Goal: Share content: Share content

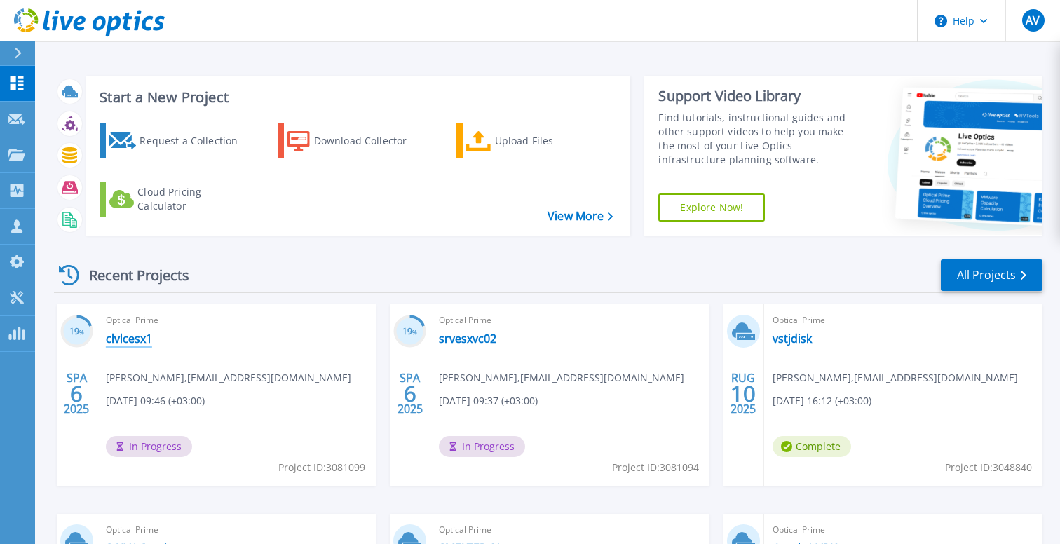
click at [123, 339] on link "clvlcesx1" at bounding box center [129, 338] width 46 height 14
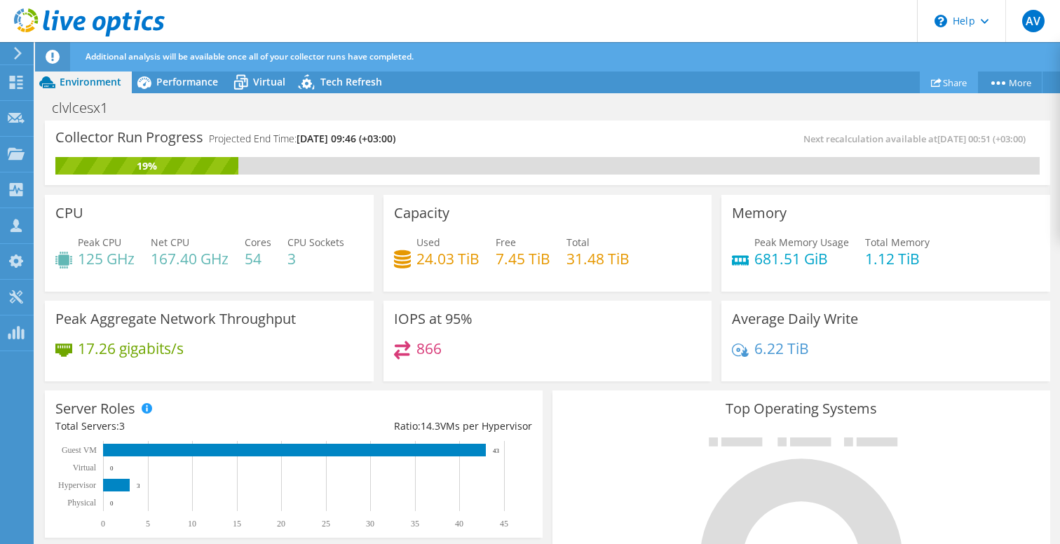
click at [955, 81] on link "Share" at bounding box center [948, 82] width 58 height 22
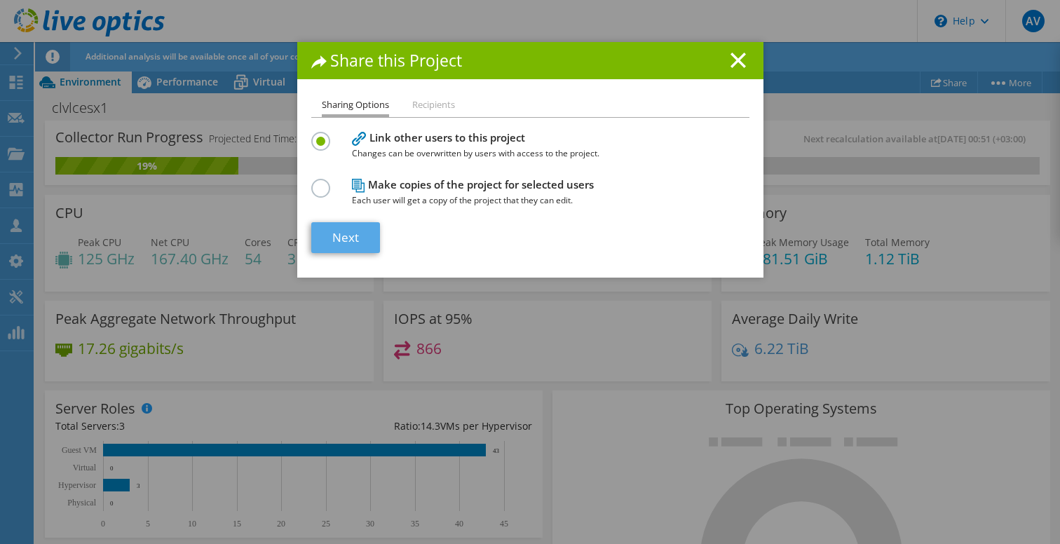
click at [353, 239] on link "Next" at bounding box center [345, 237] width 69 height 31
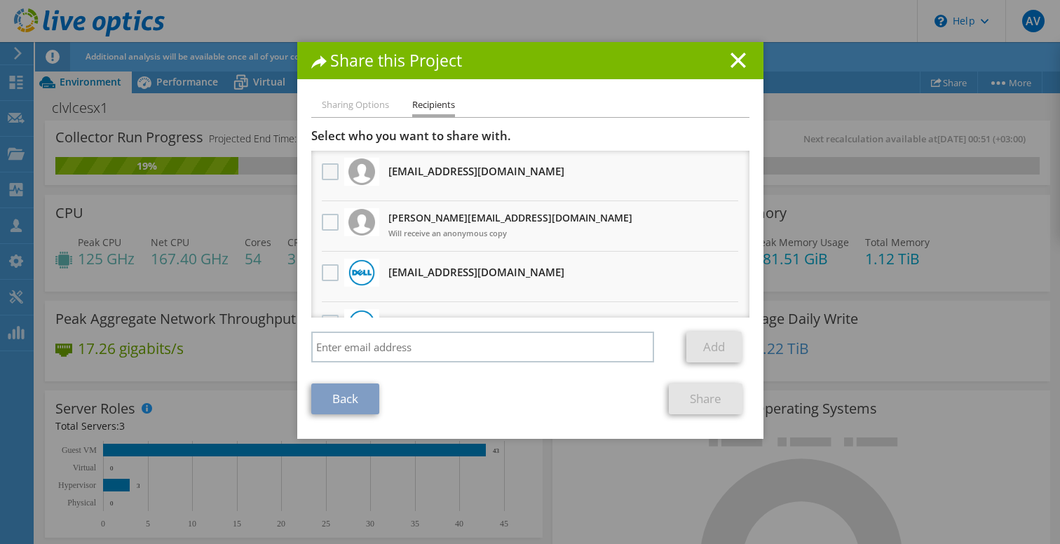
click at [332, 167] on label at bounding box center [332, 171] width 20 height 17
click at [0, 0] on input "checkbox" at bounding box center [0, 0] width 0 height 0
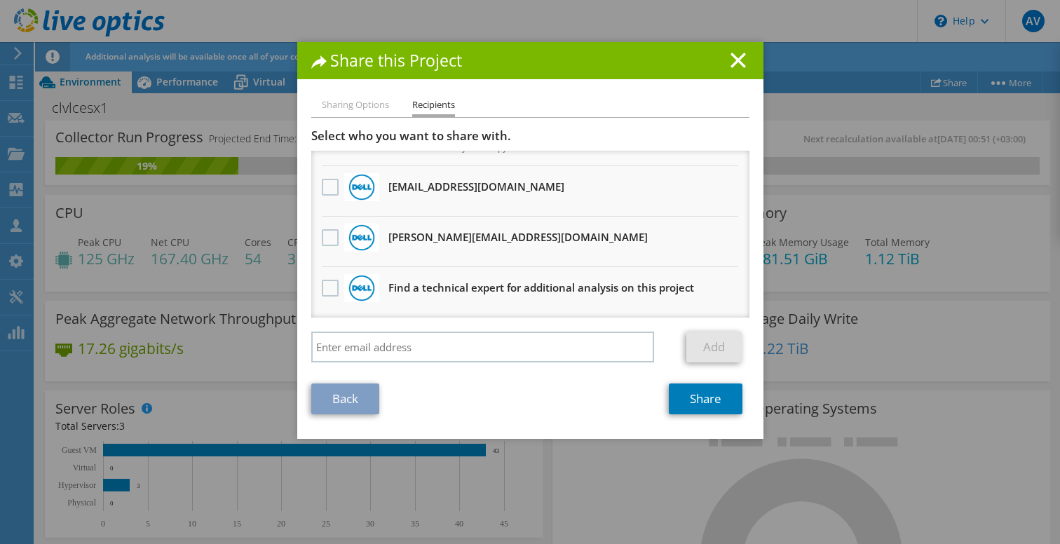
scroll to position [86, 0]
click at [712, 402] on link "Share" at bounding box center [706, 398] width 74 height 31
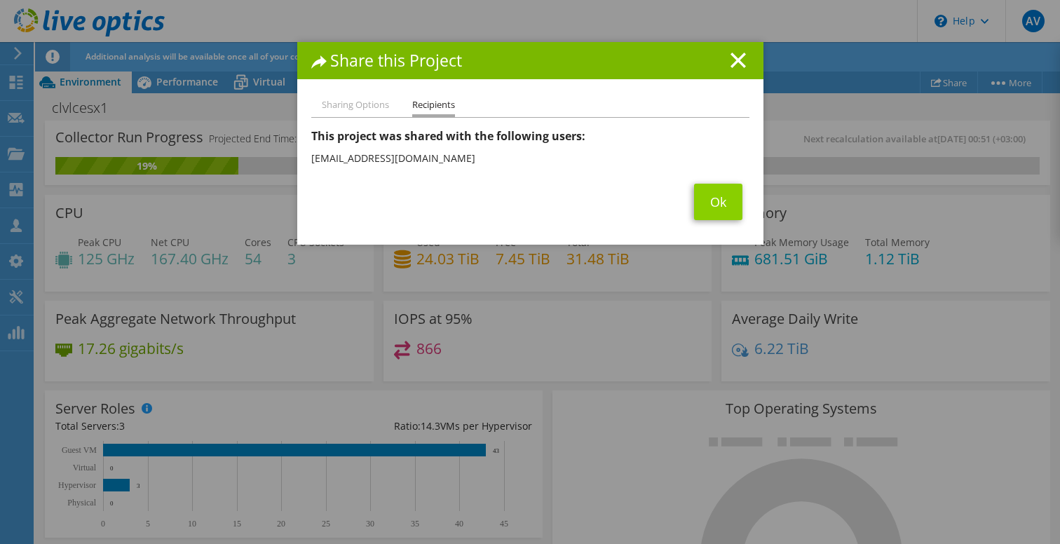
click at [726, 205] on link "Ok" at bounding box center [718, 202] width 48 height 36
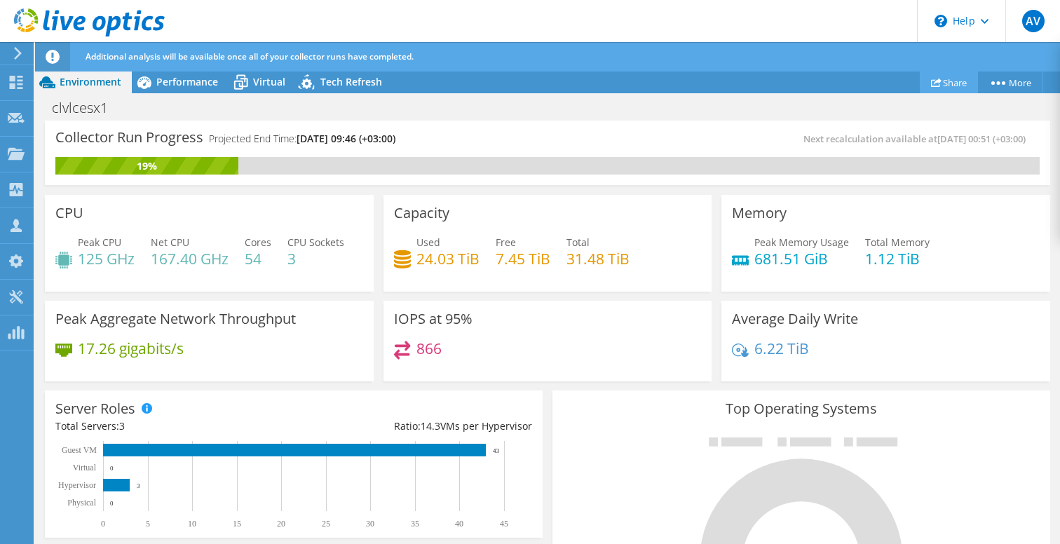
click at [936, 83] on link "Share" at bounding box center [948, 82] width 58 height 22
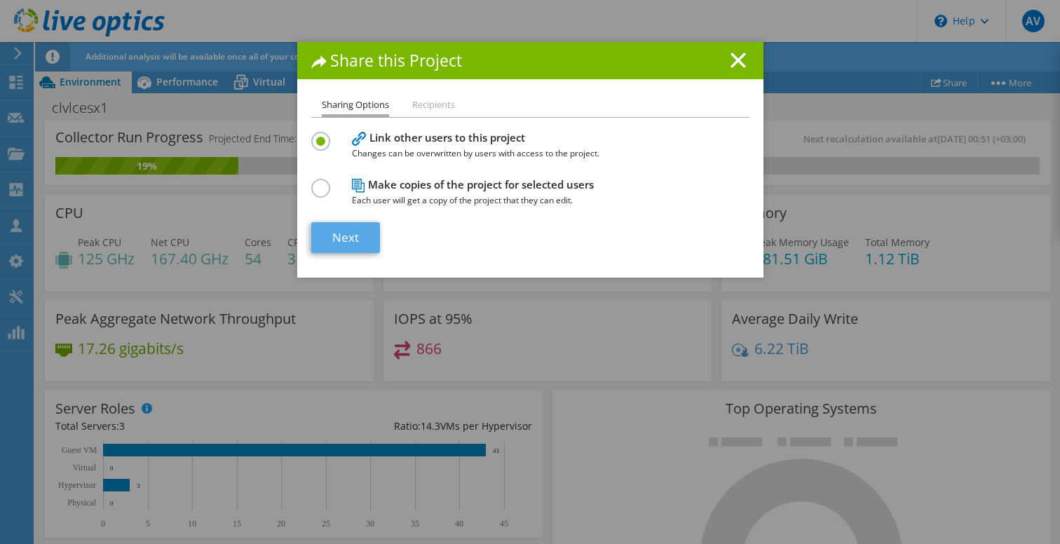
click at [355, 240] on link "Next" at bounding box center [345, 237] width 69 height 31
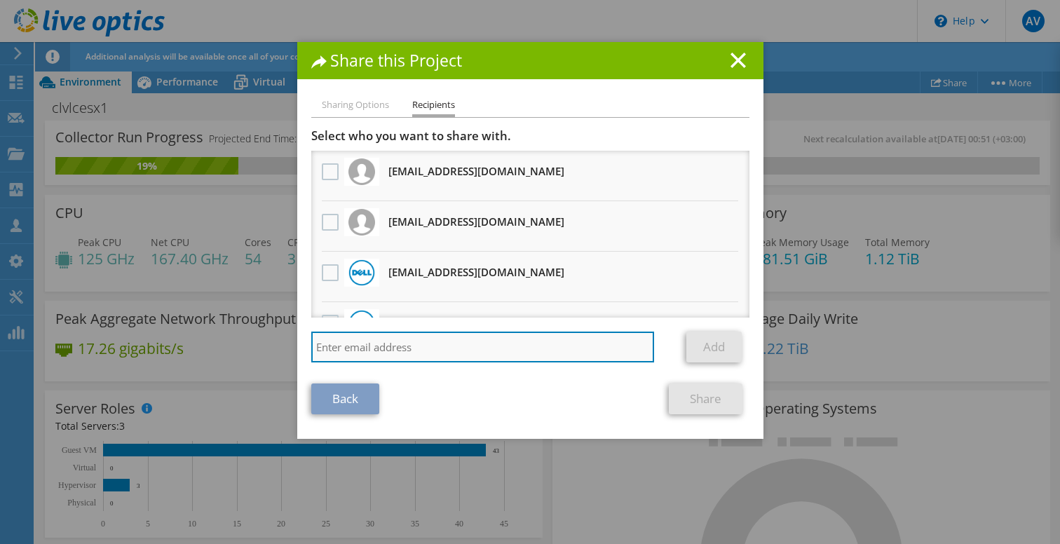
click at [390, 350] on input "search" at bounding box center [482, 346] width 343 height 31
type input "[PERSON_NAME][EMAIL_ADDRESS][PERSON_NAME][DOMAIN_NAME]"
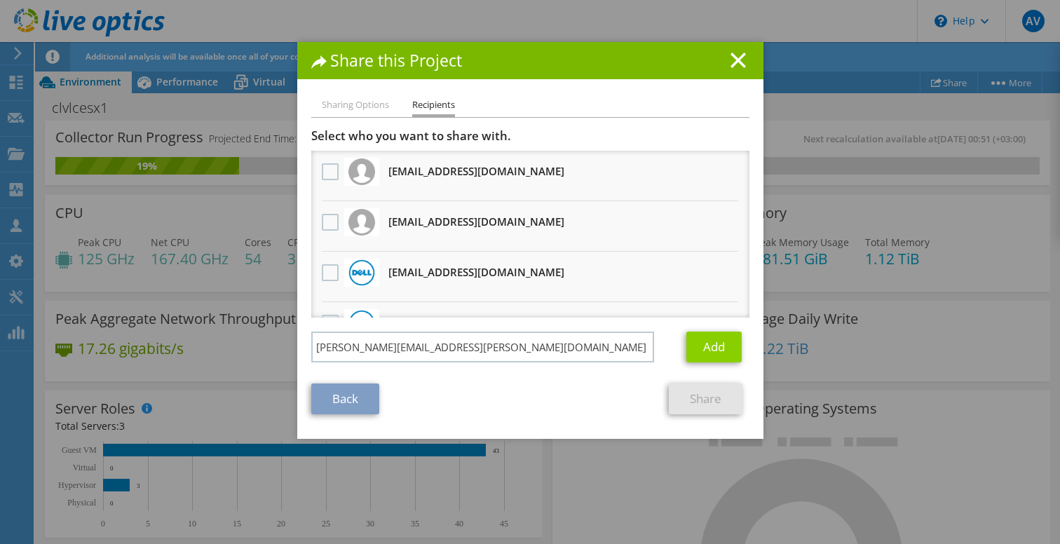
click at [717, 346] on link "Add" at bounding box center [713, 346] width 55 height 31
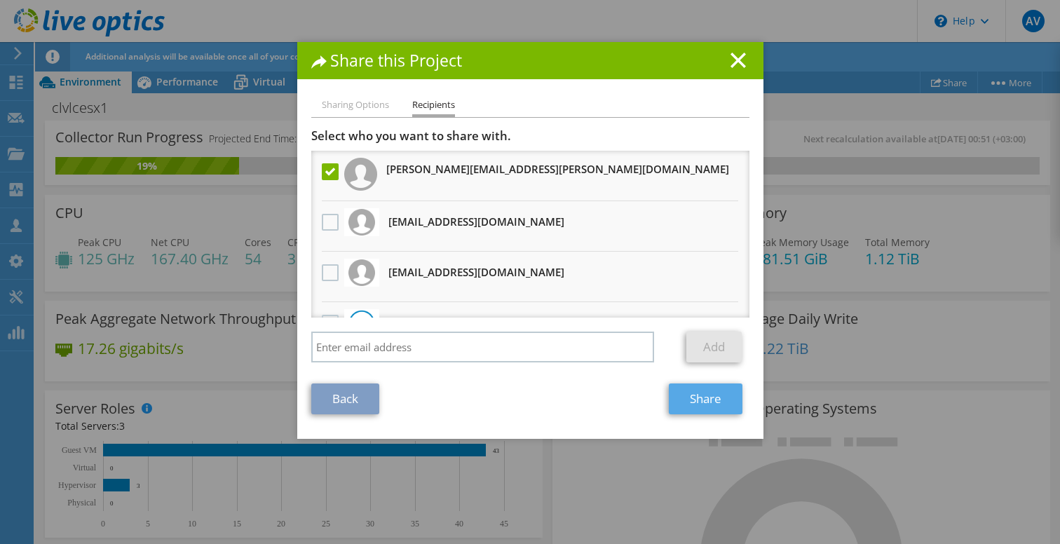
click at [716, 396] on link "Share" at bounding box center [706, 398] width 74 height 31
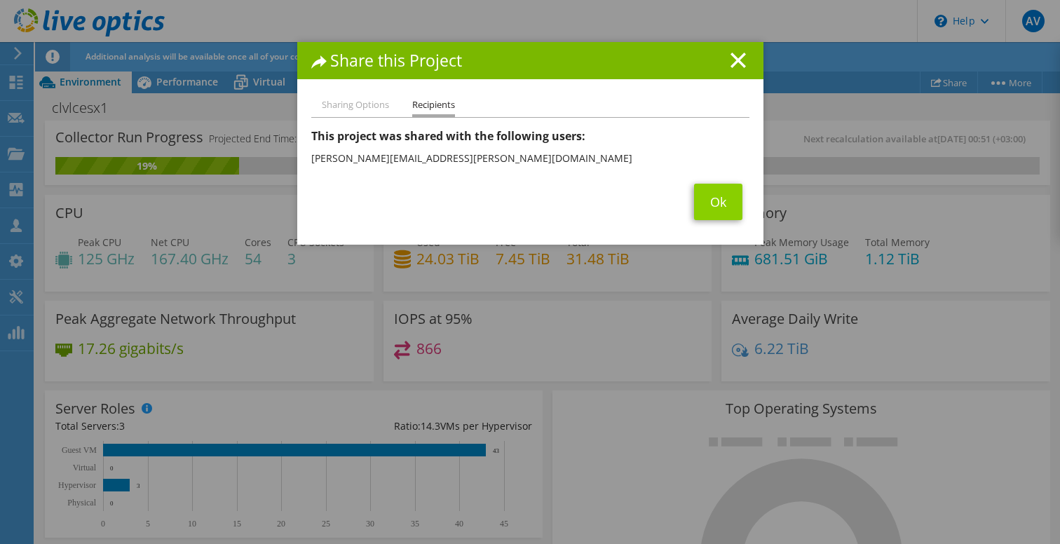
click at [716, 203] on link "Ok" at bounding box center [718, 202] width 48 height 36
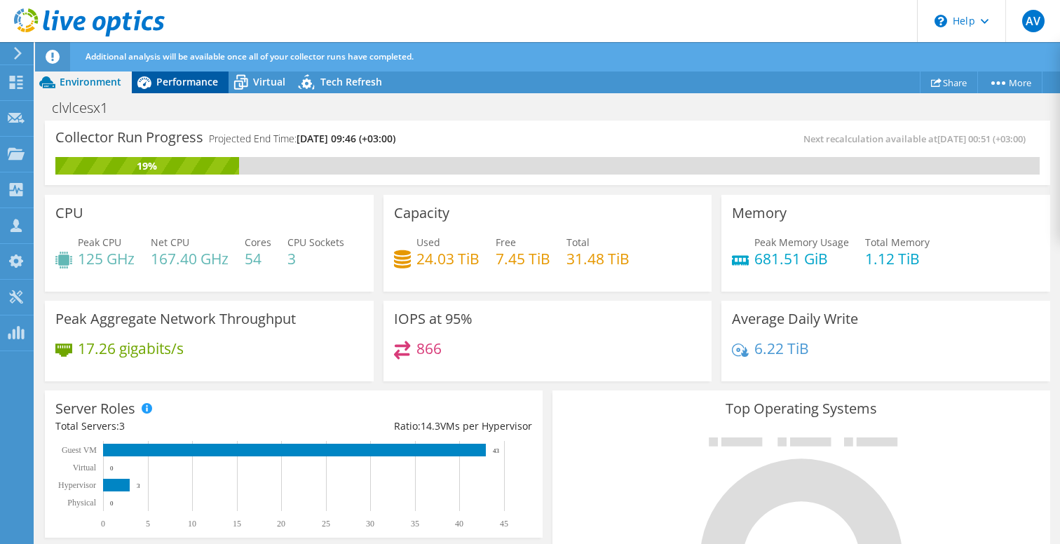
click at [184, 78] on span "Performance" at bounding box center [187, 81] width 62 height 13
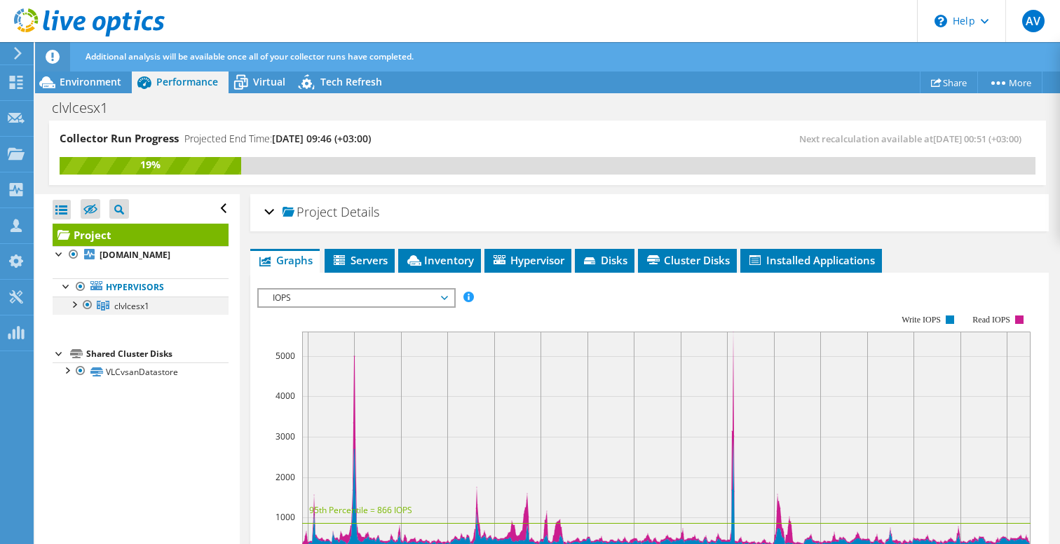
click at [71, 306] on div at bounding box center [74, 303] width 14 height 14
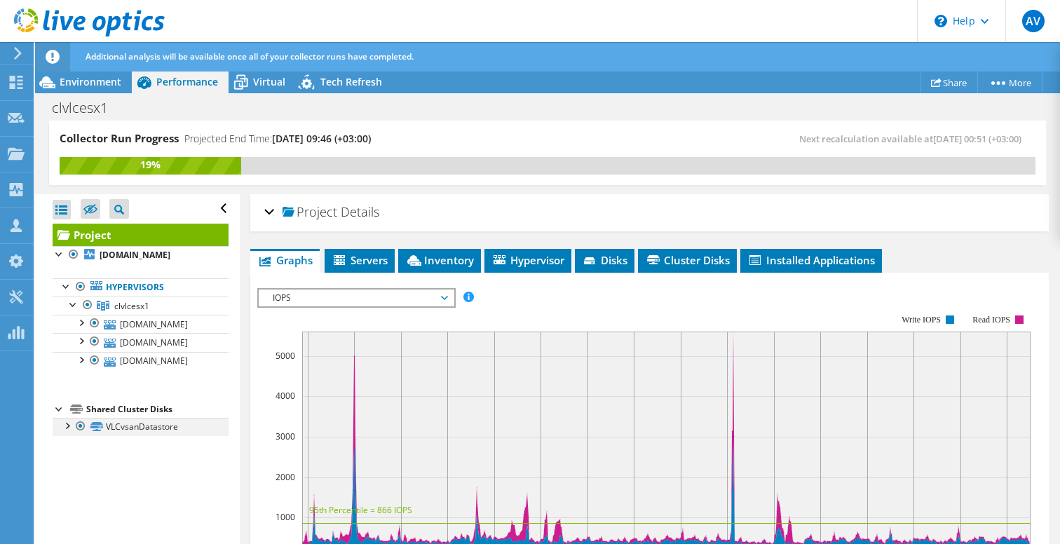
click at [66, 428] on div at bounding box center [67, 425] width 14 height 14
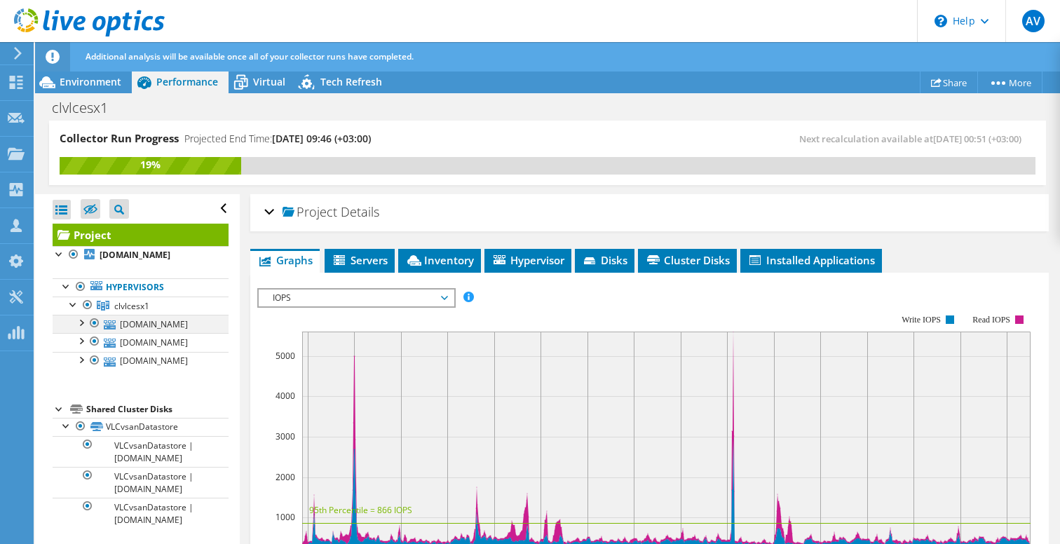
click at [83, 324] on div at bounding box center [81, 322] width 14 height 14
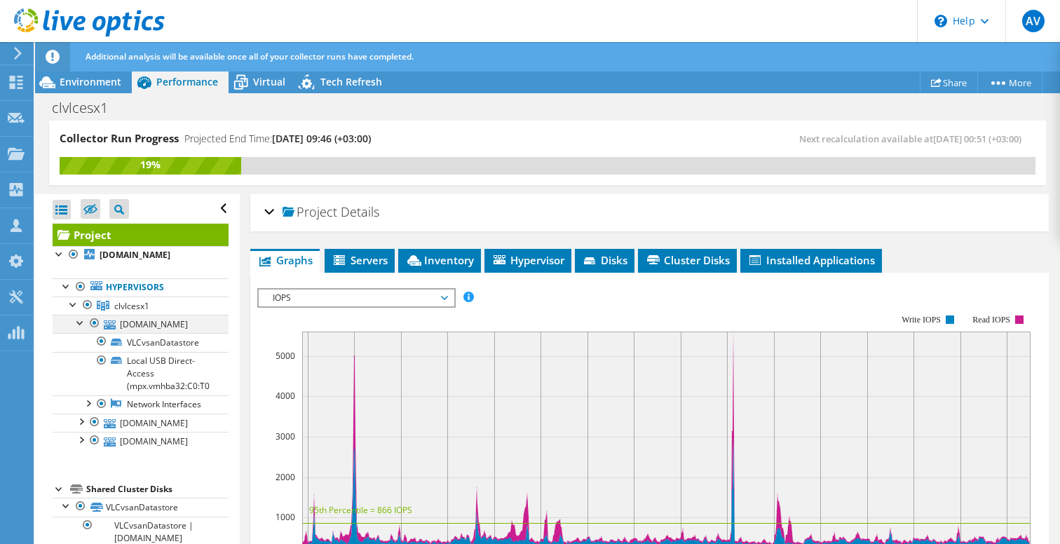
click at [81, 322] on div at bounding box center [81, 322] width 14 height 14
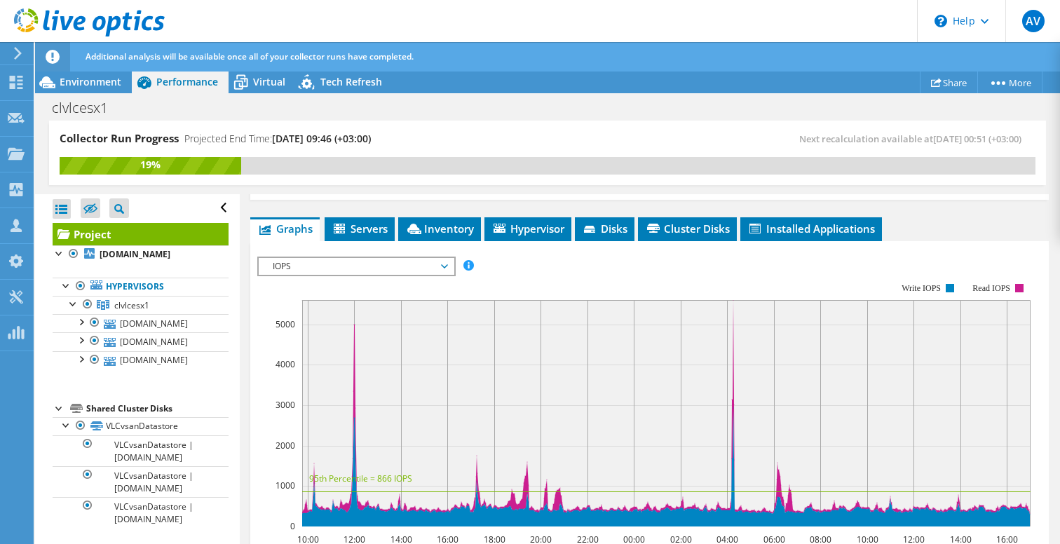
scroll to position [0, 0]
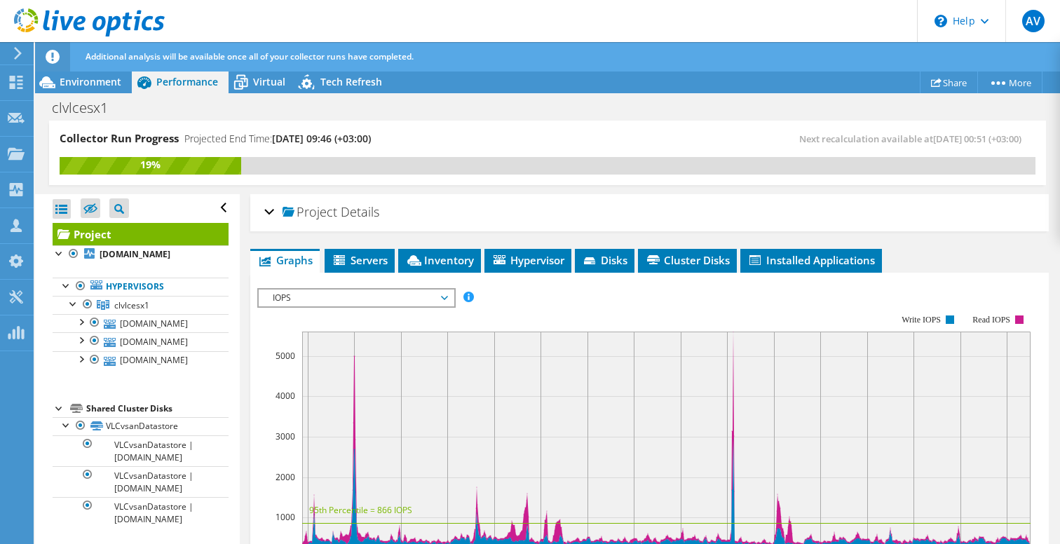
click at [341, 294] on span "IOPS" at bounding box center [356, 297] width 180 height 17
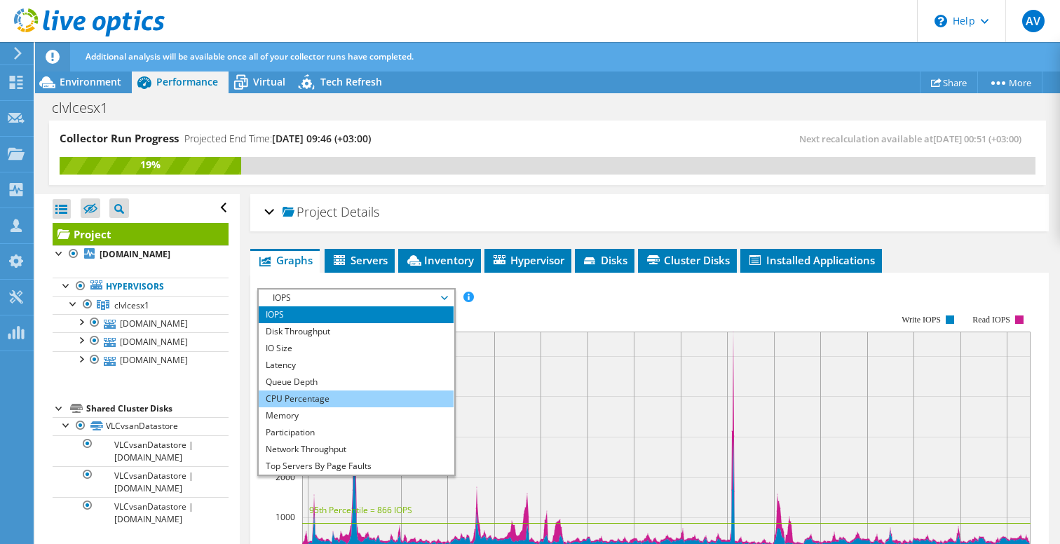
click at [308, 404] on li "CPU Percentage" at bounding box center [356, 398] width 194 height 17
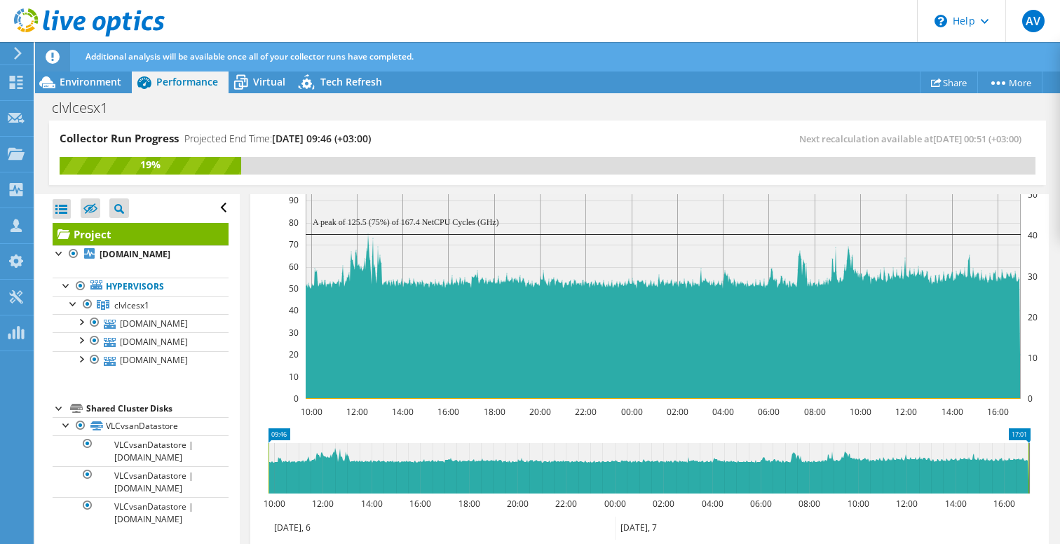
scroll to position [165, 0]
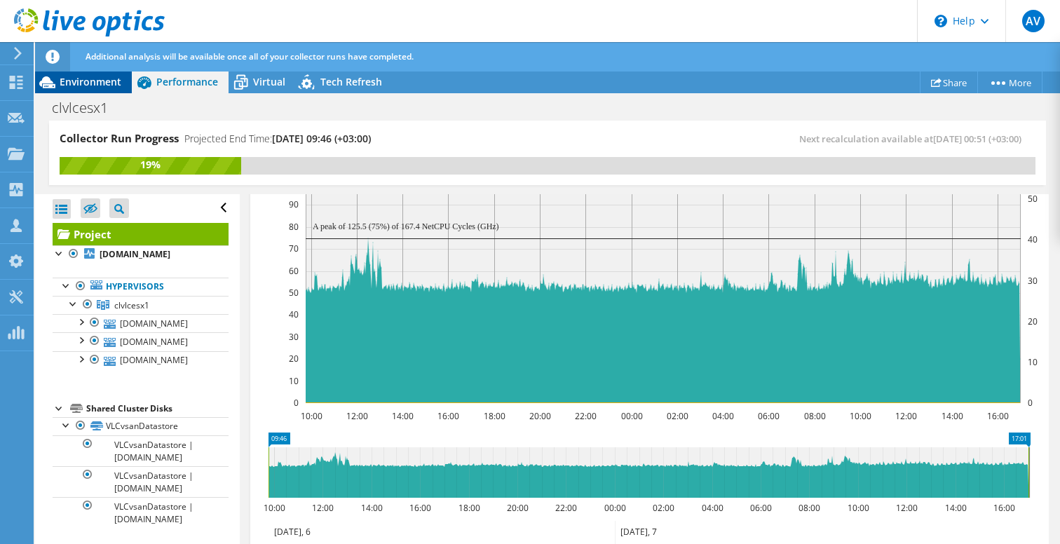
click at [93, 82] on span "Environment" at bounding box center [91, 81] width 62 height 13
